Goal: Information Seeking & Learning: Learn about a topic

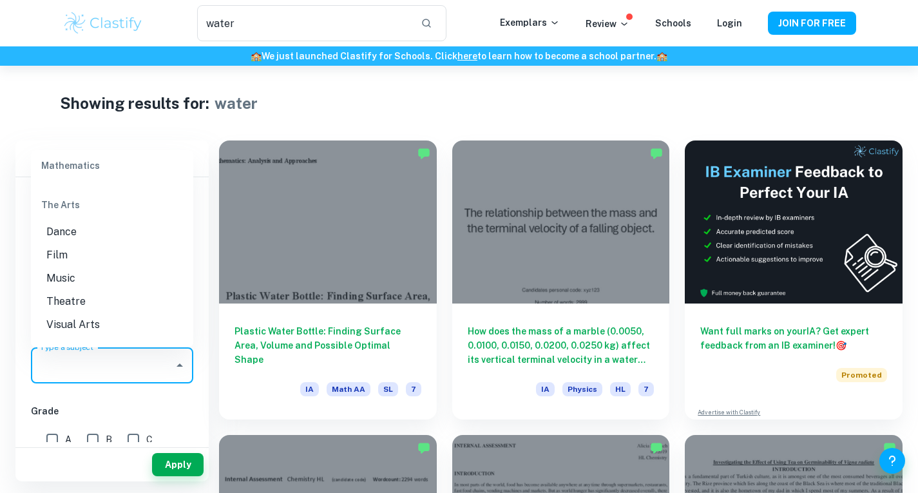
scroll to position [1675, 0]
click at [100, 289] on li "Theatre" at bounding box center [112, 277] width 162 height 23
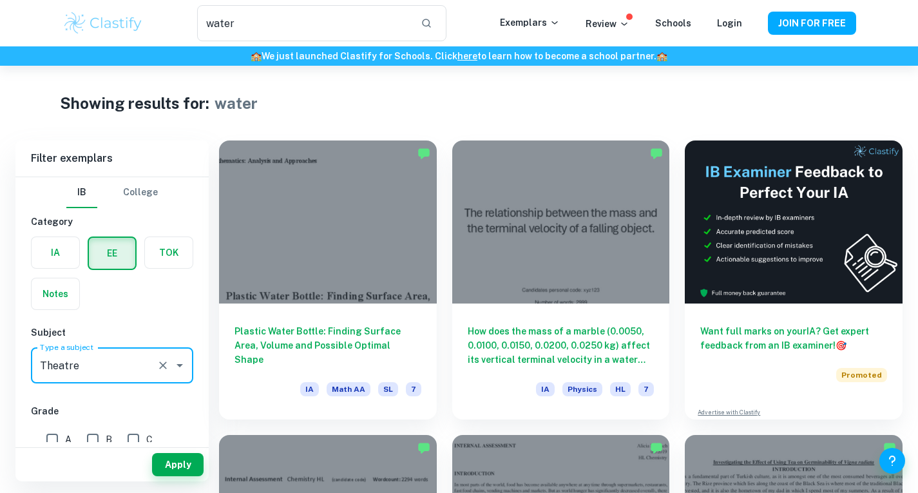
click at [104, 358] on input "Type a subject" at bounding box center [94, 365] width 115 height 24
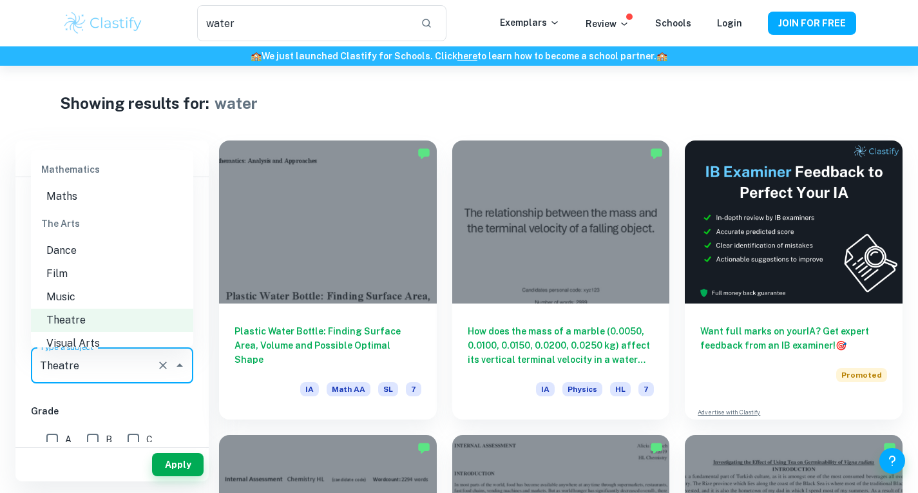
scroll to position [1762, 0]
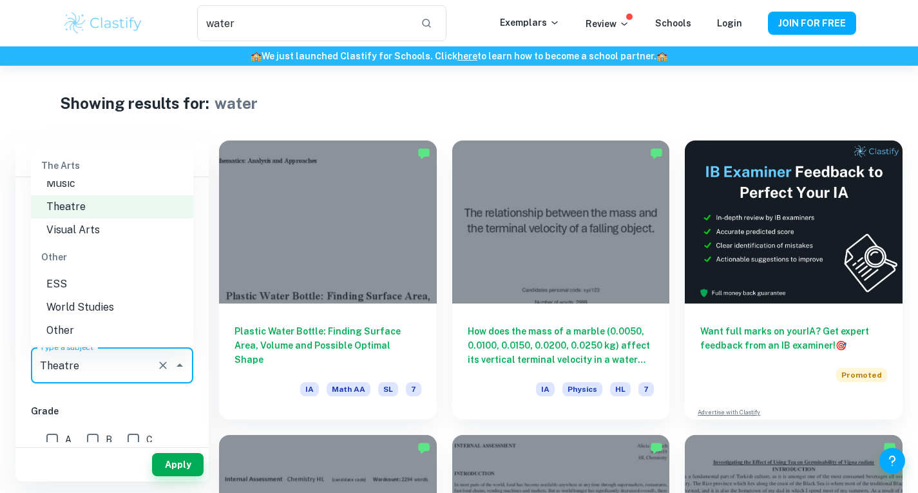
click at [112, 237] on li "Visual Arts" at bounding box center [112, 229] width 162 height 23
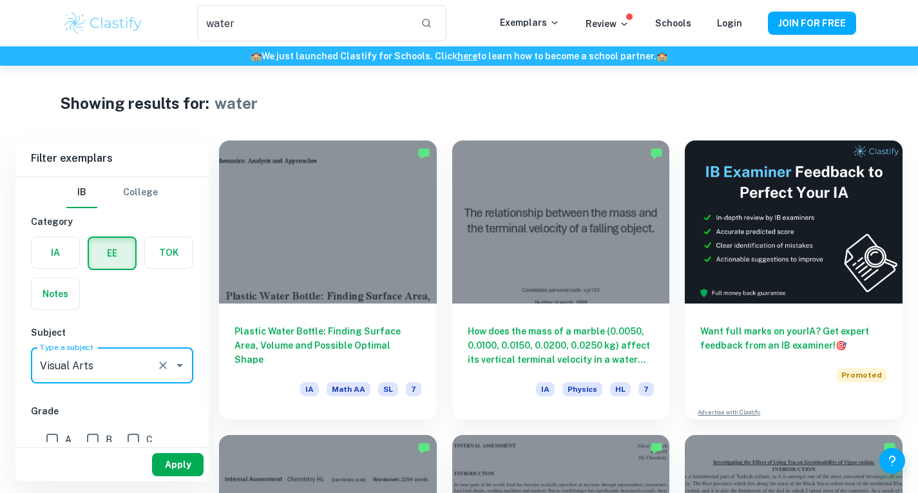
click at [171, 460] on button "Apply" at bounding box center [178, 464] width 52 height 23
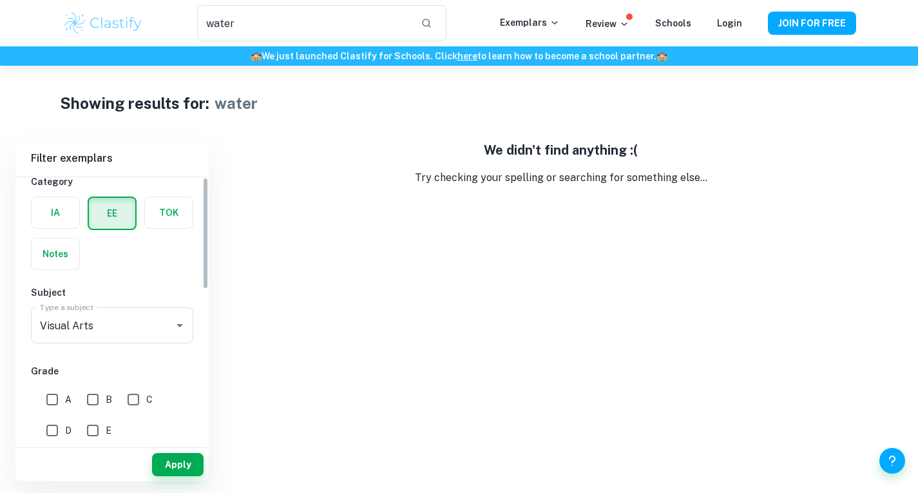
scroll to position [64, 0]
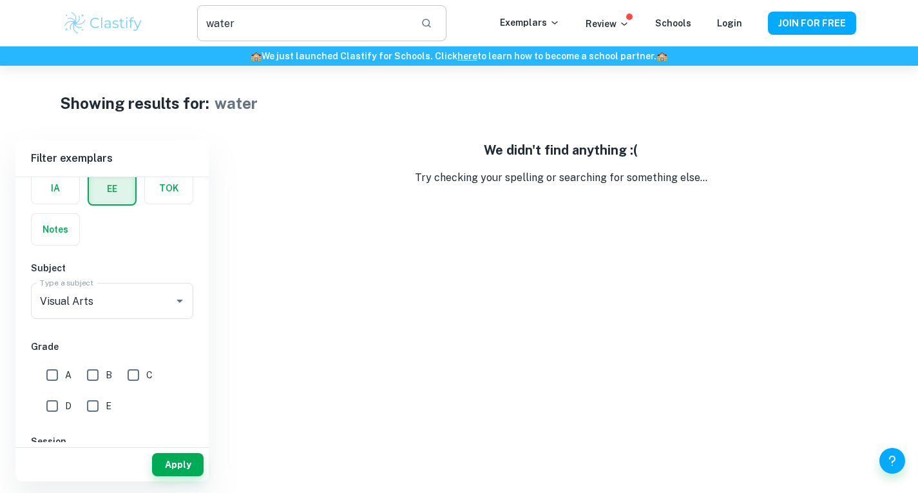
click at [363, 37] on input "water" at bounding box center [303, 23] width 213 height 36
type input "w"
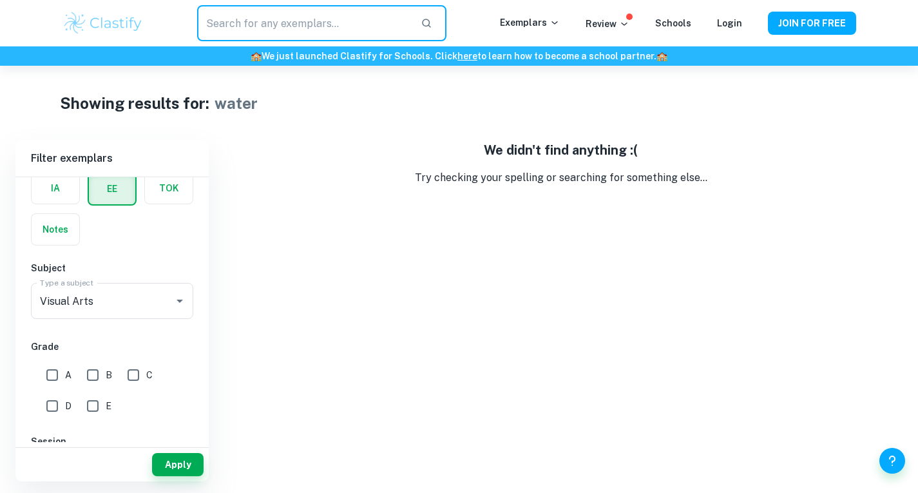
click at [432, 24] on icon "button" at bounding box center [427, 23] width 12 height 12
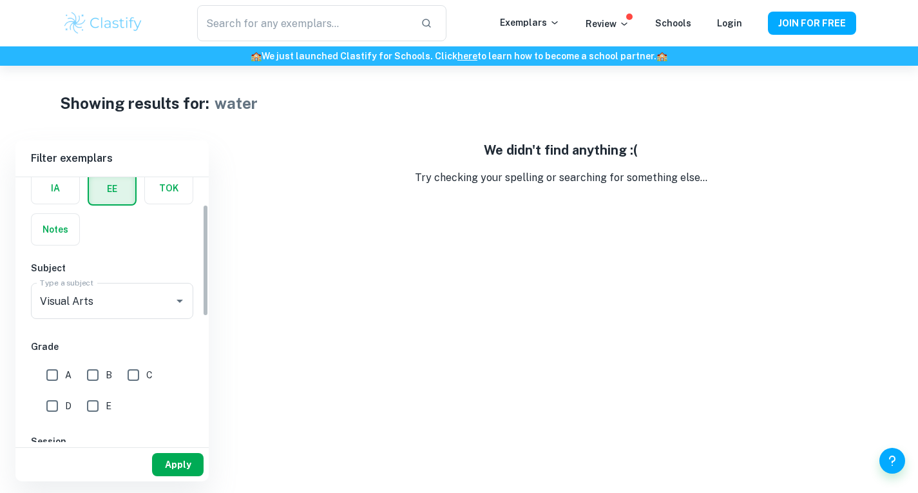
click at [166, 465] on button "Apply" at bounding box center [178, 464] width 52 height 23
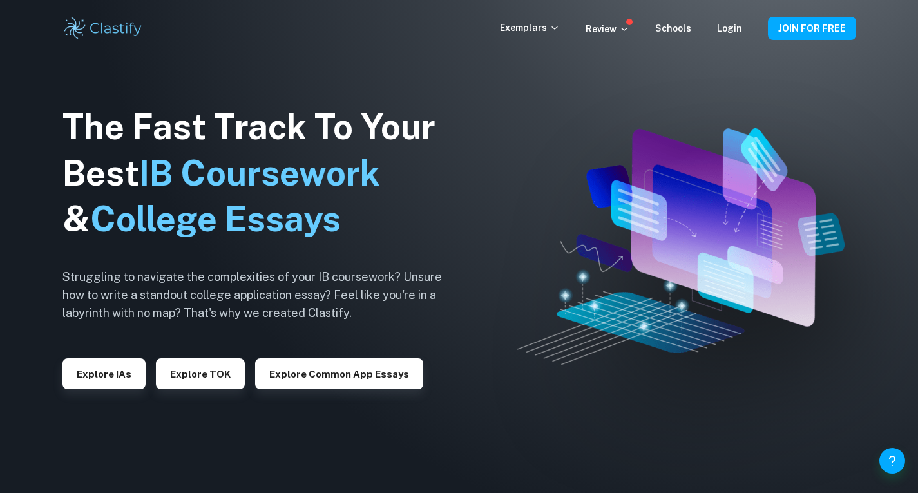
drag, startPoint x: 95, startPoint y: 32, endPoint x: 114, endPoint y: 34, distance: 18.8
click at [95, 32] on img at bounding box center [103, 28] width 82 height 26
click at [111, 378] on button "Explore IAs" at bounding box center [103, 373] width 83 height 31
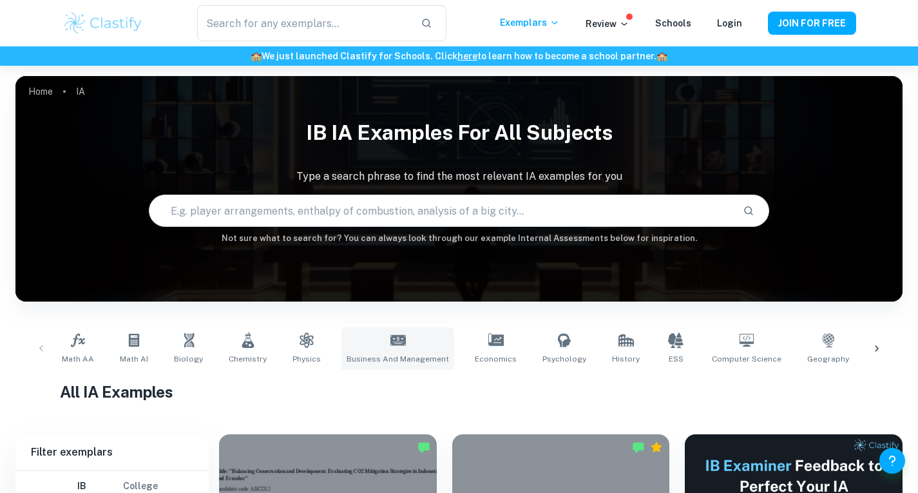
scroll to position [129, 0]
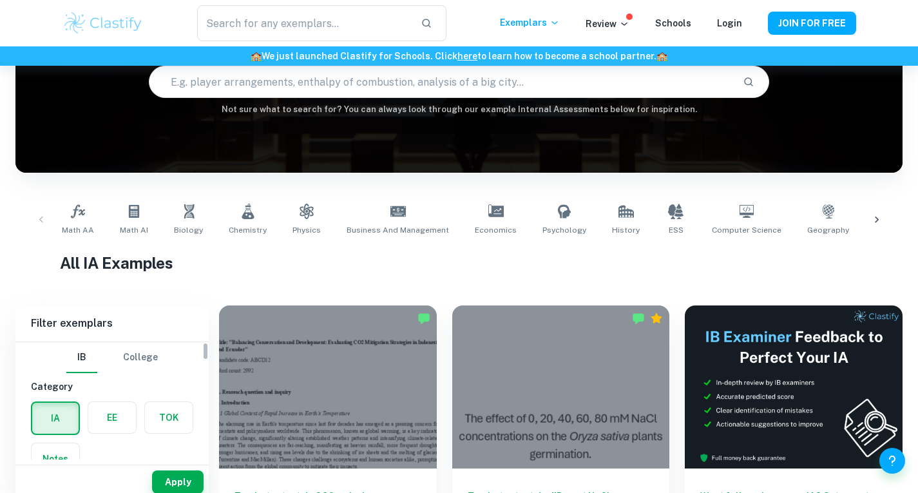
click at [99, 429] on label "button" at bounding box center [112, 417] width 48 height 31
click at [0, 0] on input "radio" at bounding box center [0, 0] width 0 height 0
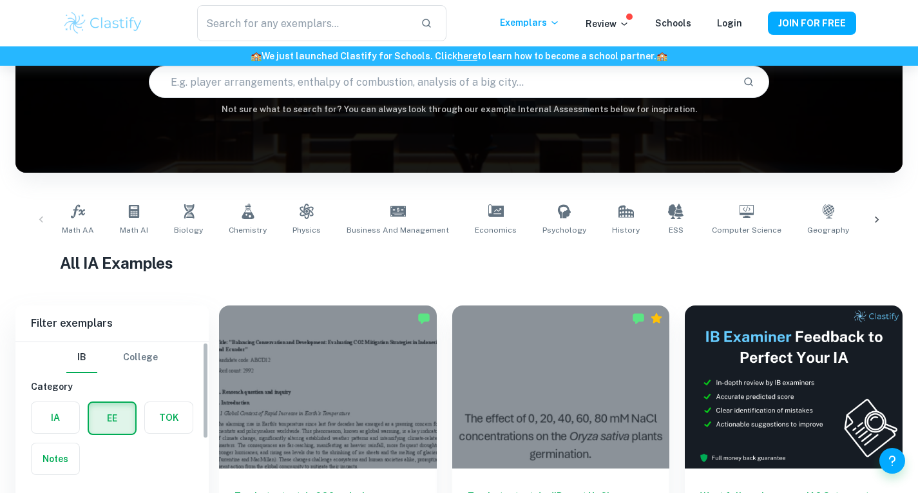
scroll to position [322, 0]
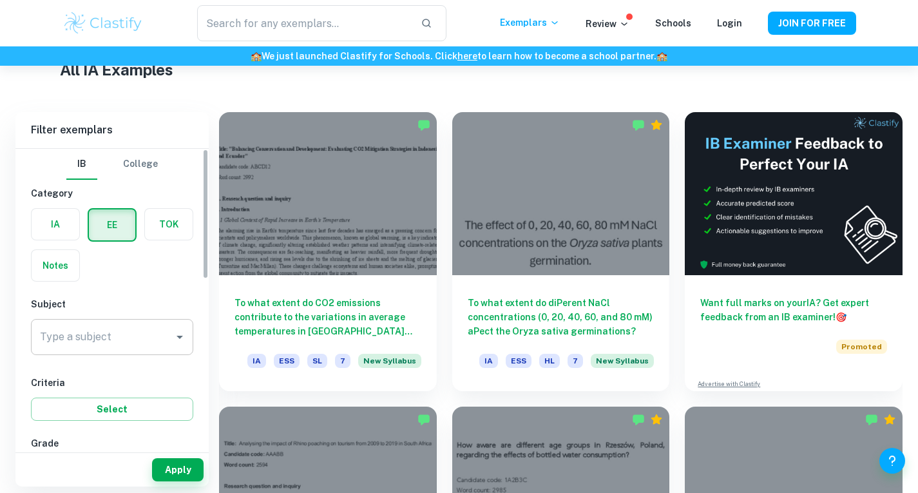
click at [152, 344] on input "Type a subject" at bounding box center [102, 337] width 131 height 24
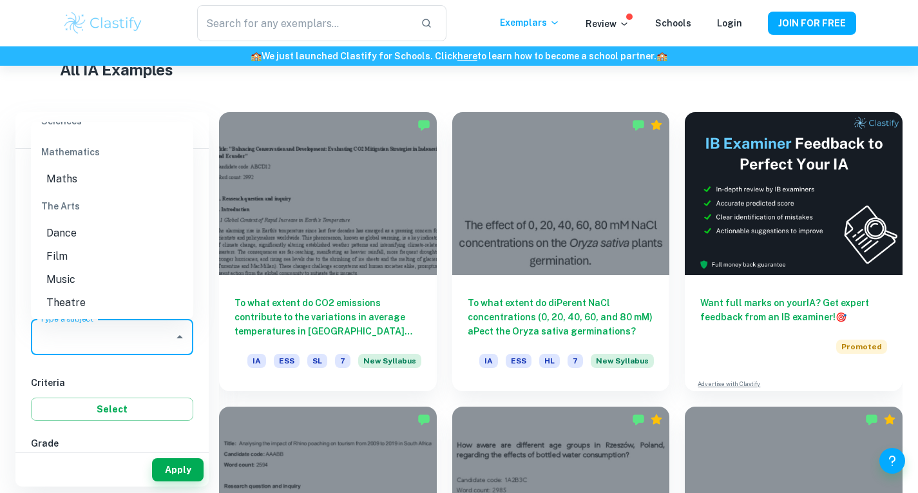
scroll to position [1675, 0]
click at [101, 284] on li "Visual Arts" at bounding box center [112, 272] width 162 height 23
type input "Visual Arts"
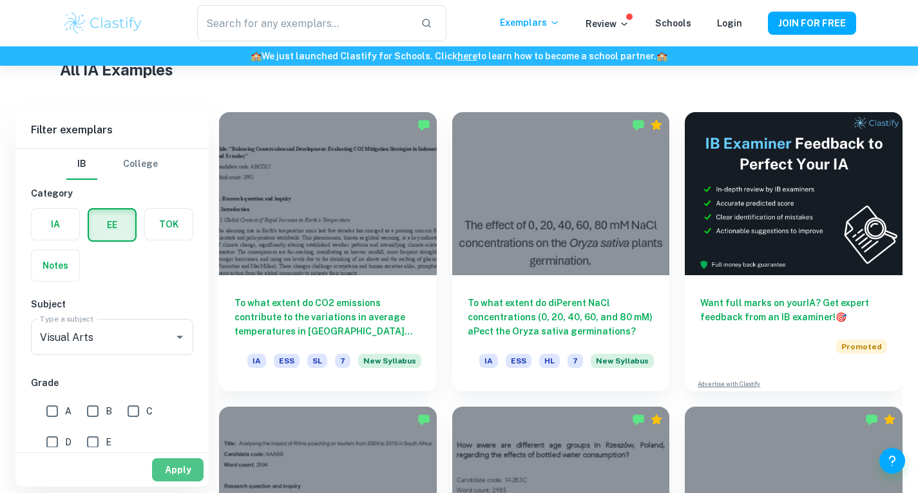
click at [173, 472] on button "Apply" at bounding box center [178, 469] width 52 height 23
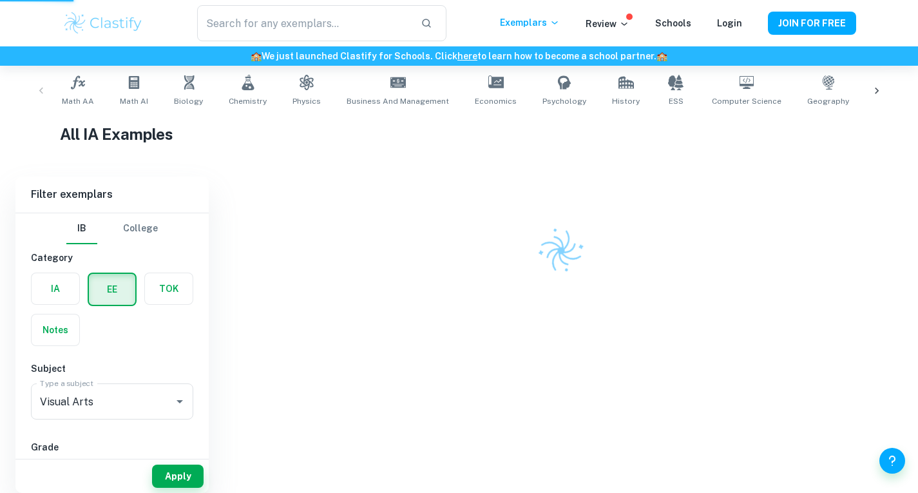
scroll to position [258, 0]
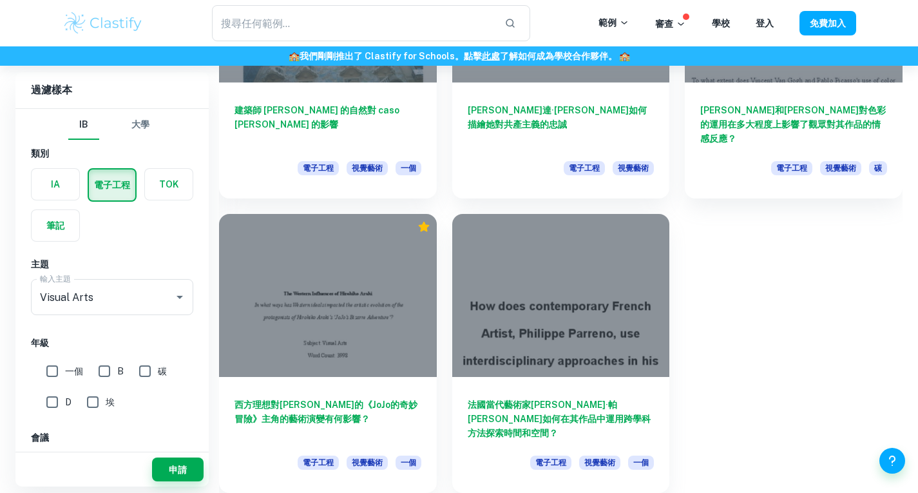
scroll to position [2601, 0]
